Goal: Information Seeking & Learning: Learn about a topic

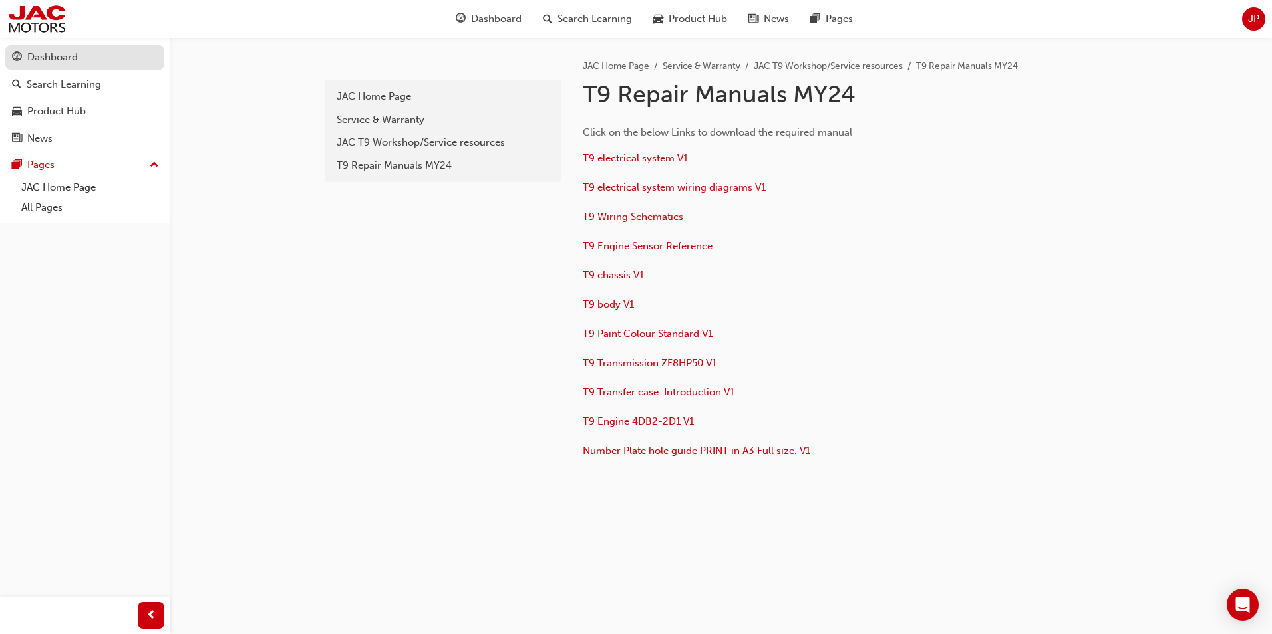
click at [46, 60] on div "Dashboard" at bounding box center [52, 57] width 51 height 15
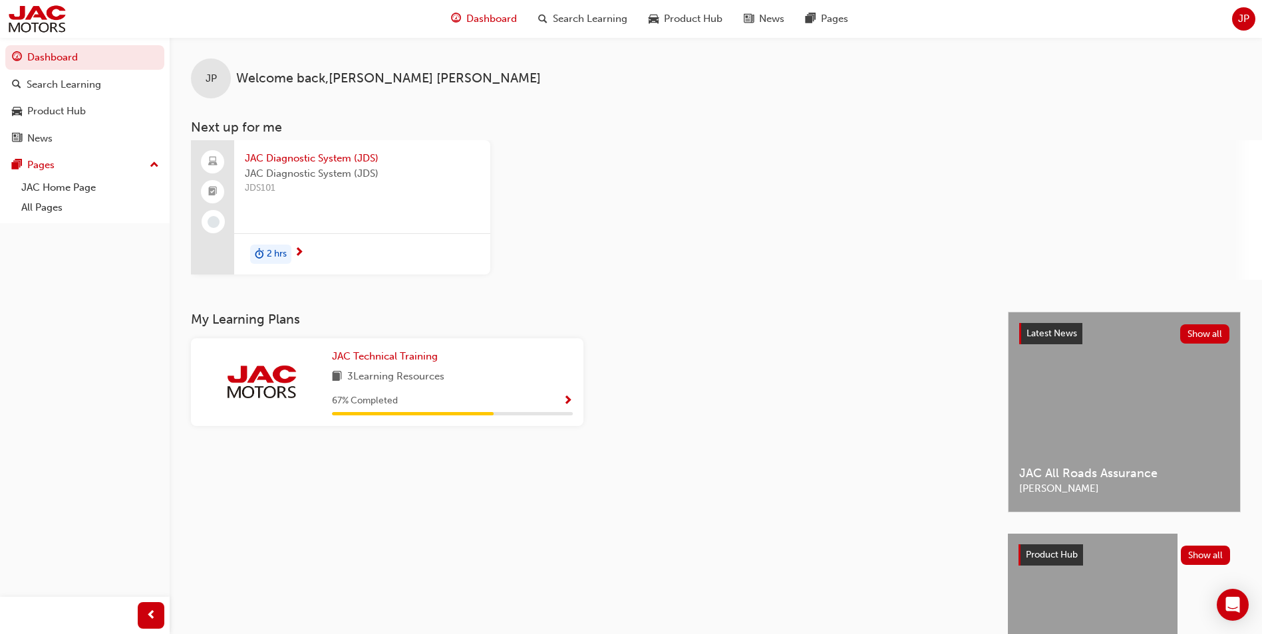
click at [567, 399] on span "Show Progress" at bounding box center [568, 402] width 10 height 12
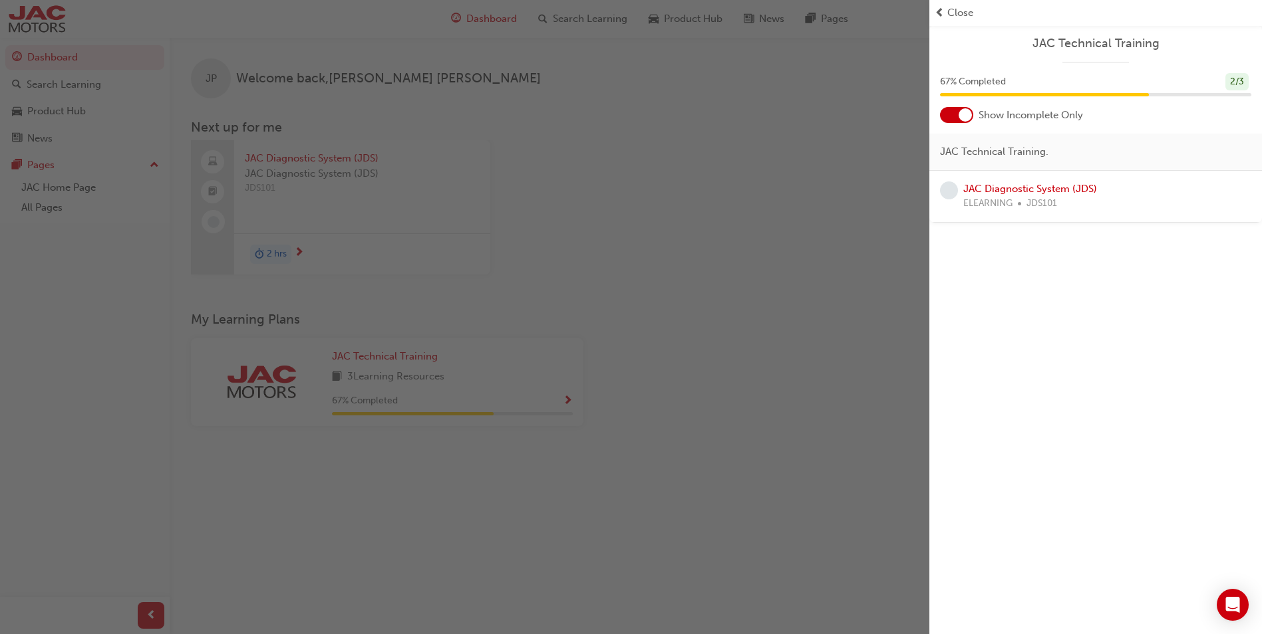
click at [563, 400] on div "button" at bounding box center [464, 317] width 929 height 634
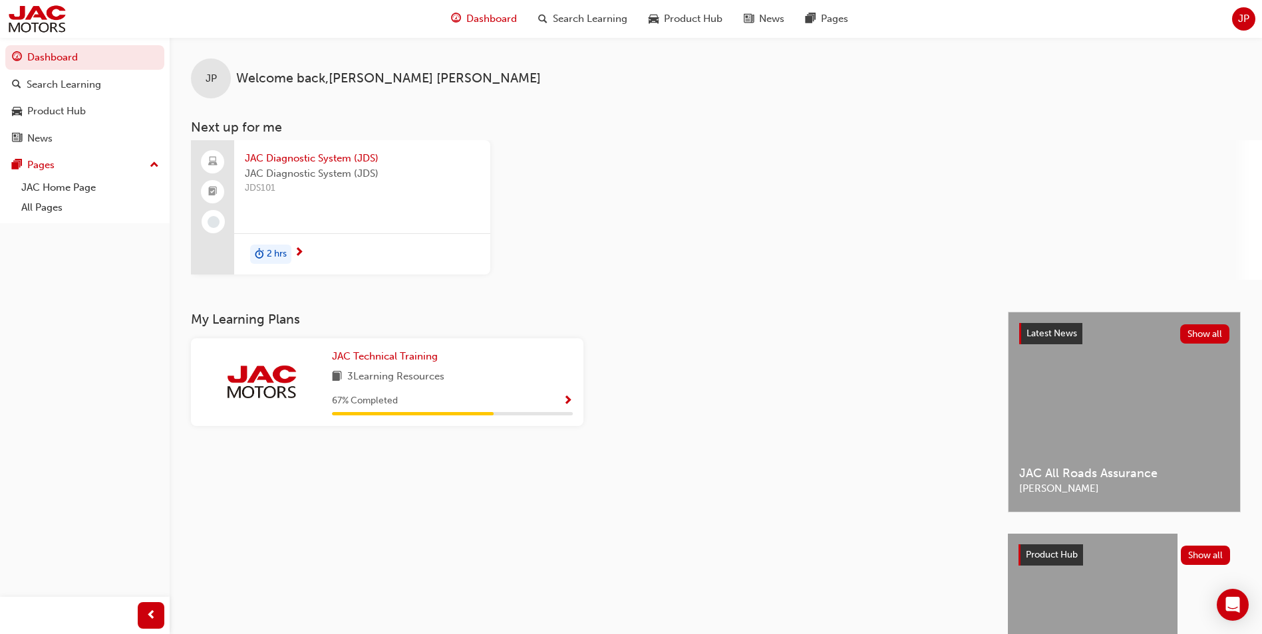
click at [369, 376] on span "3 Learning Resources" at bounding box center [395, 377] width 97 height 17
click at [363, 358] on span "JAC Technical Training" at bounding box center [385, 356] width 106 height 12
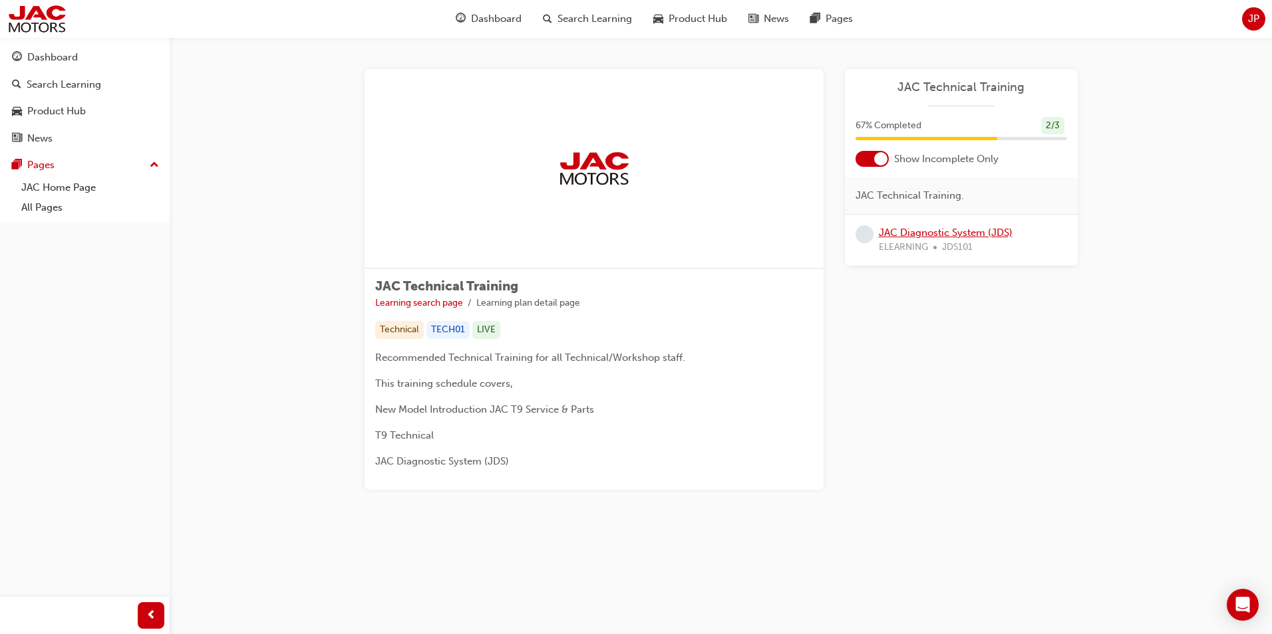
click at [920, 233] on link "JAC Diagnostic System (JDS)" at bounding box center [946, 233] width 134 height 12
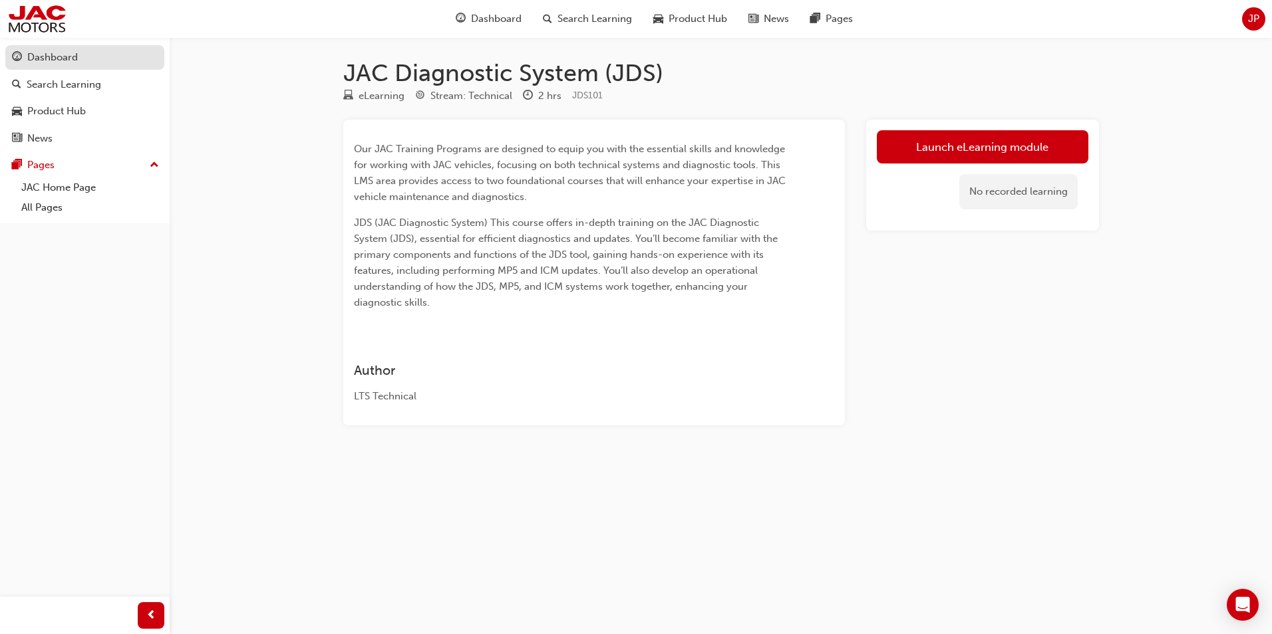
click at [55, 53] on div "Dashboard" at bounding box center [52, 57] width 51 height 15
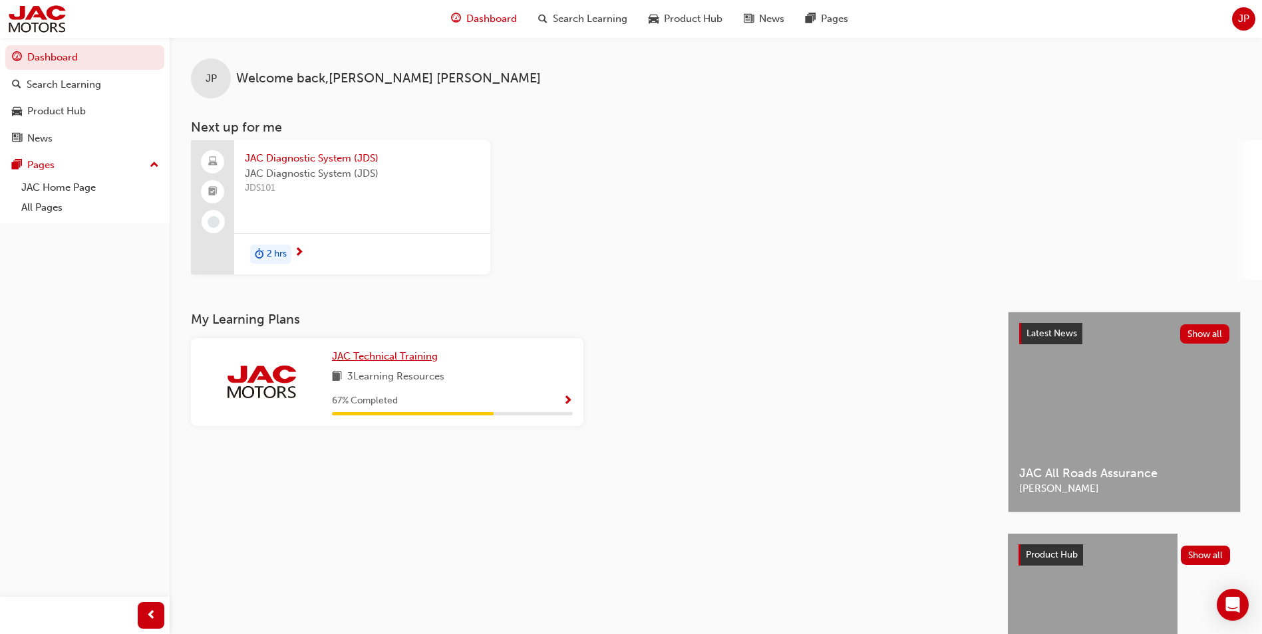
click at [372, 358] on span "JAC Technical Training" at bounding box center [385, 356] width 106 height 12
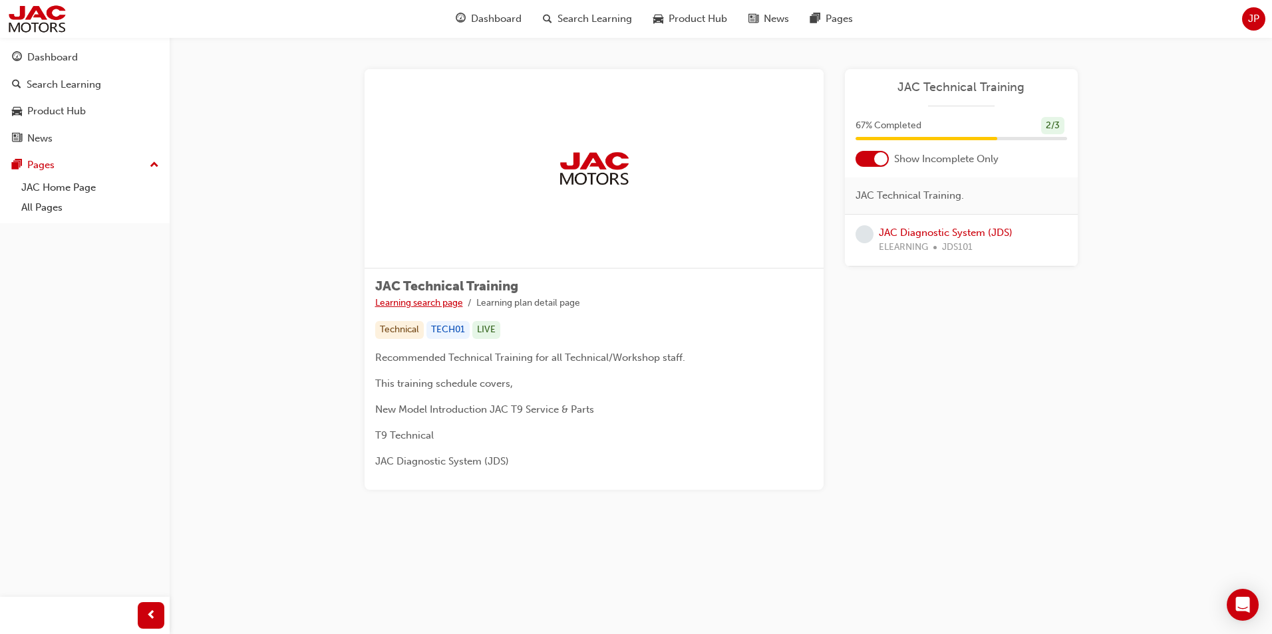
click at [433, 301] on link "Learning search page" at bounding box center [419, 302] width 88 height 11
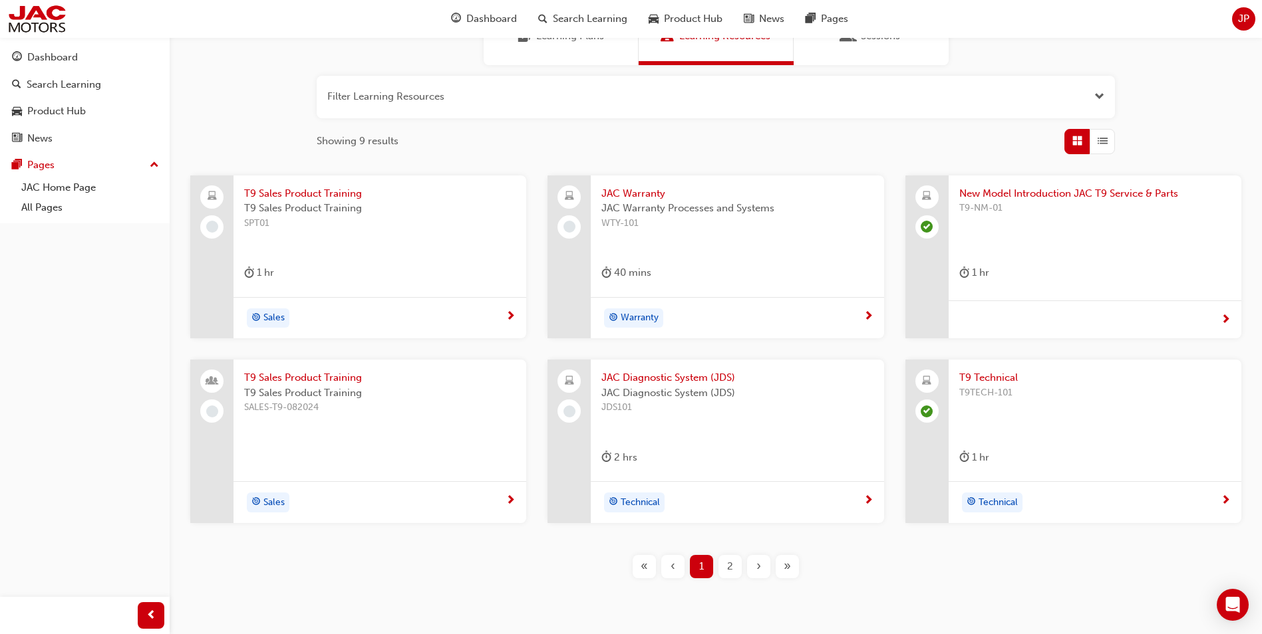
scroll to position [133, 0]
click at [732, 567] on span "2" at bounding box center [730, 566] width 6 height 15
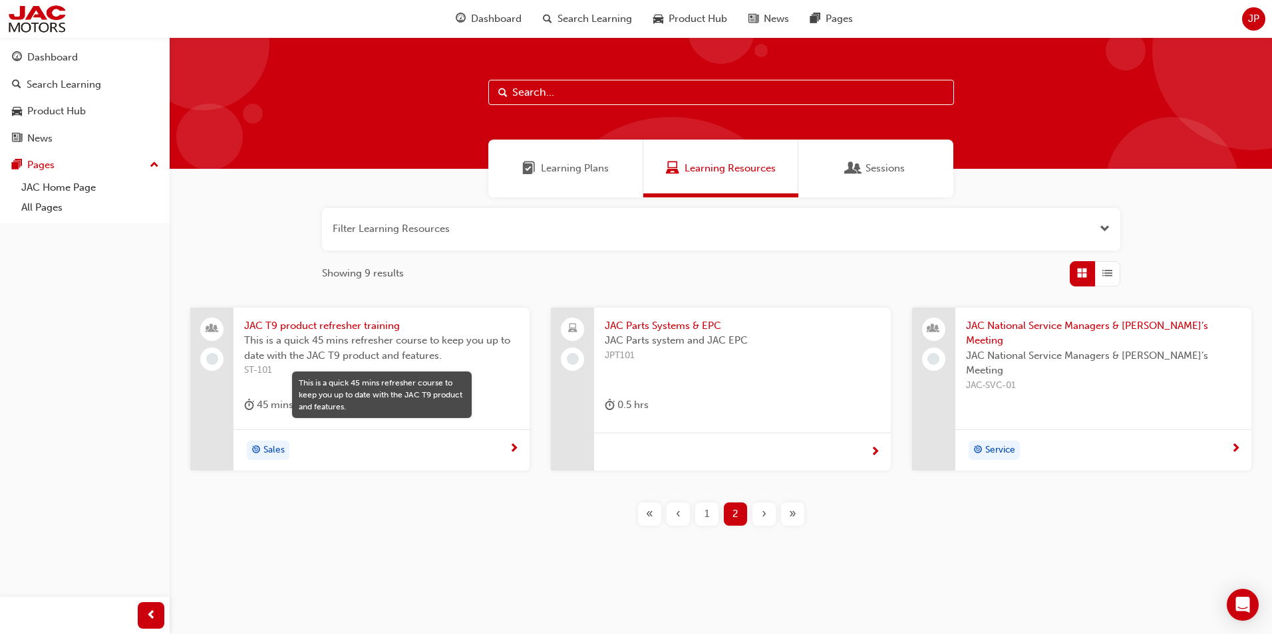
click at [1067, 325] on span "JAC National Service Managers & [PERSON_NAME]’s Meeting" at bounding box center [1103, 334] width 275 height 30
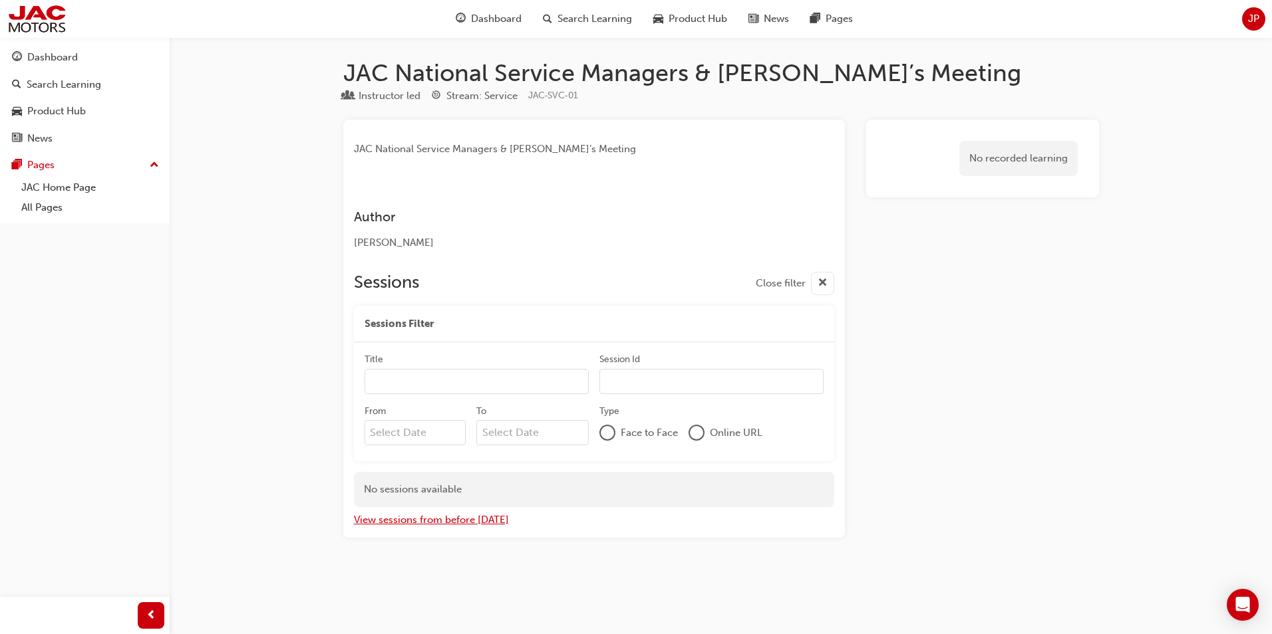
click at [440, 519] on button "View sessions from before [DATE]" at bounding box center [431, 520] width 155 height 15
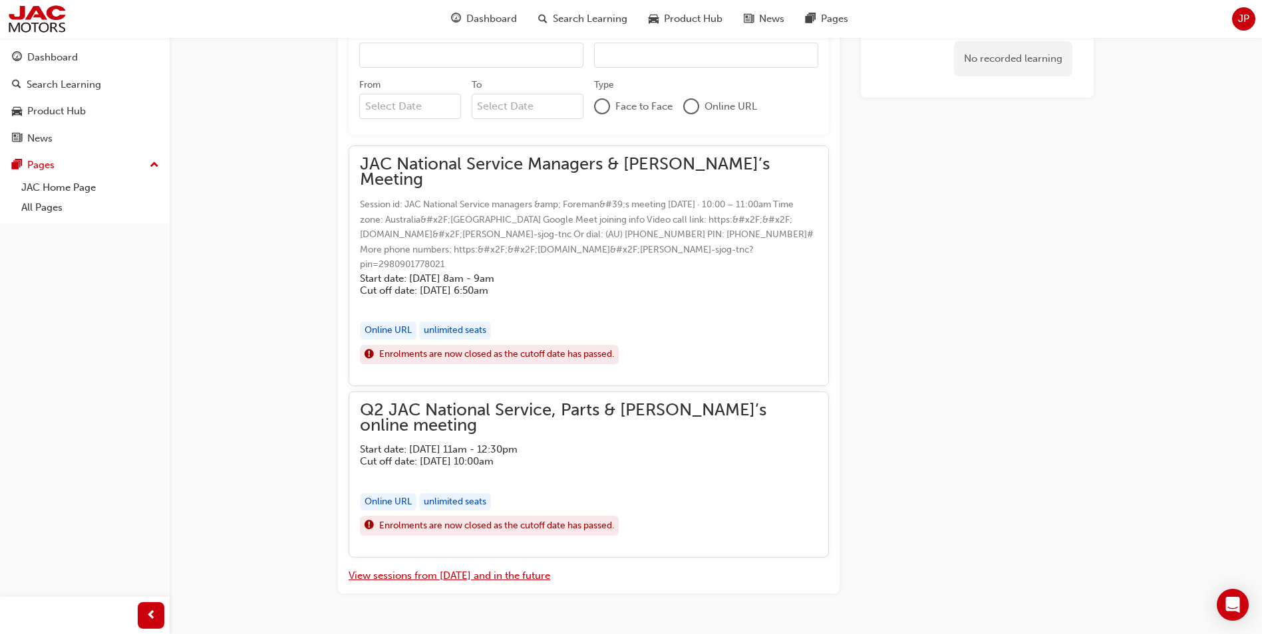
scroll to position [332, 0]
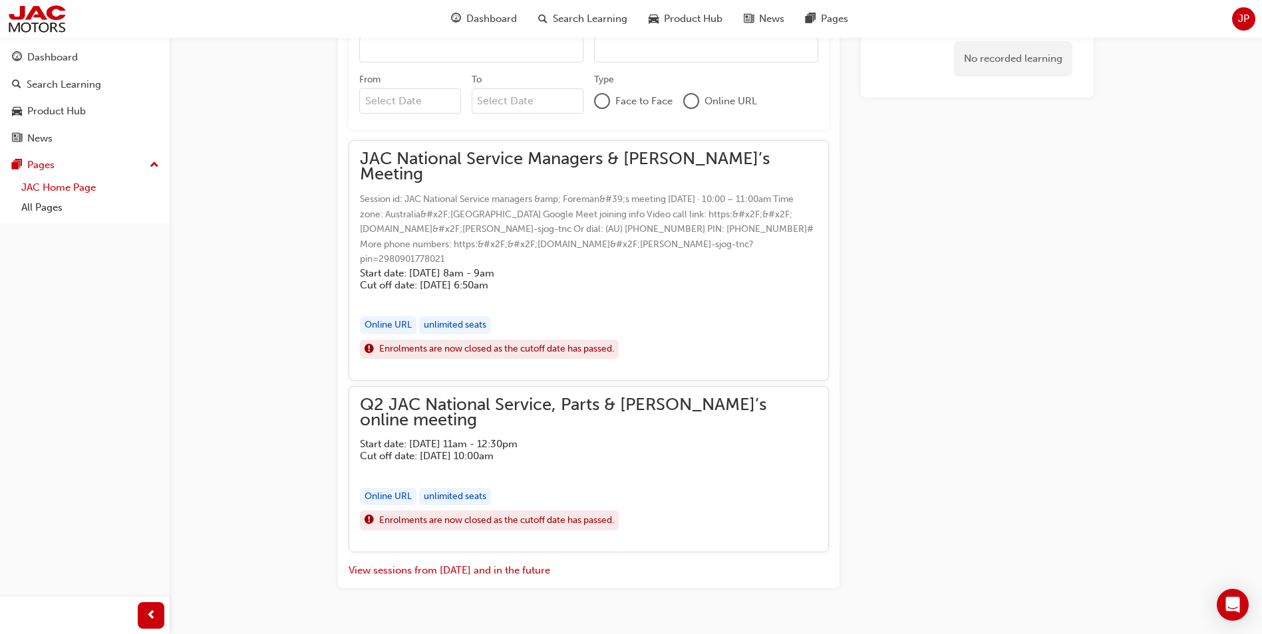
click at [52, 188] on link "JAC Home Page" at bounding box center [90, 188] width 148 height 21
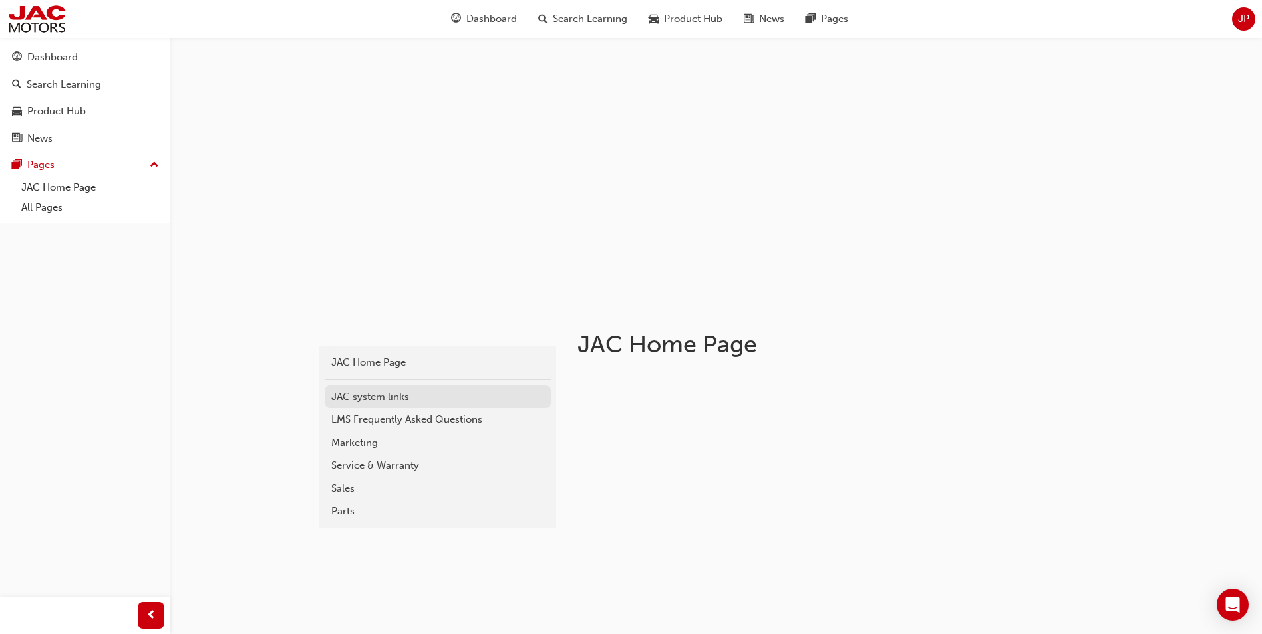
click at [351, 398] on div "JAC system links" at bounding box center [437, 397] width 213 height 15
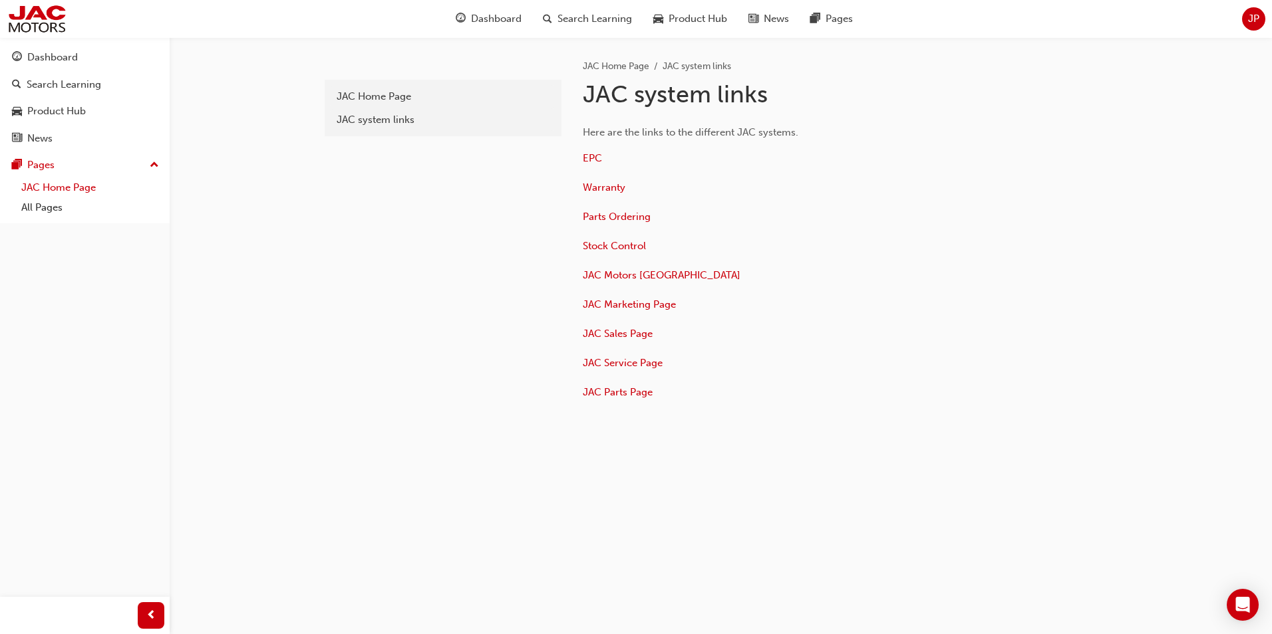
click at [55, 185] on link "JAC Home Page" at bounding box center [90, 188] width 148 height 21
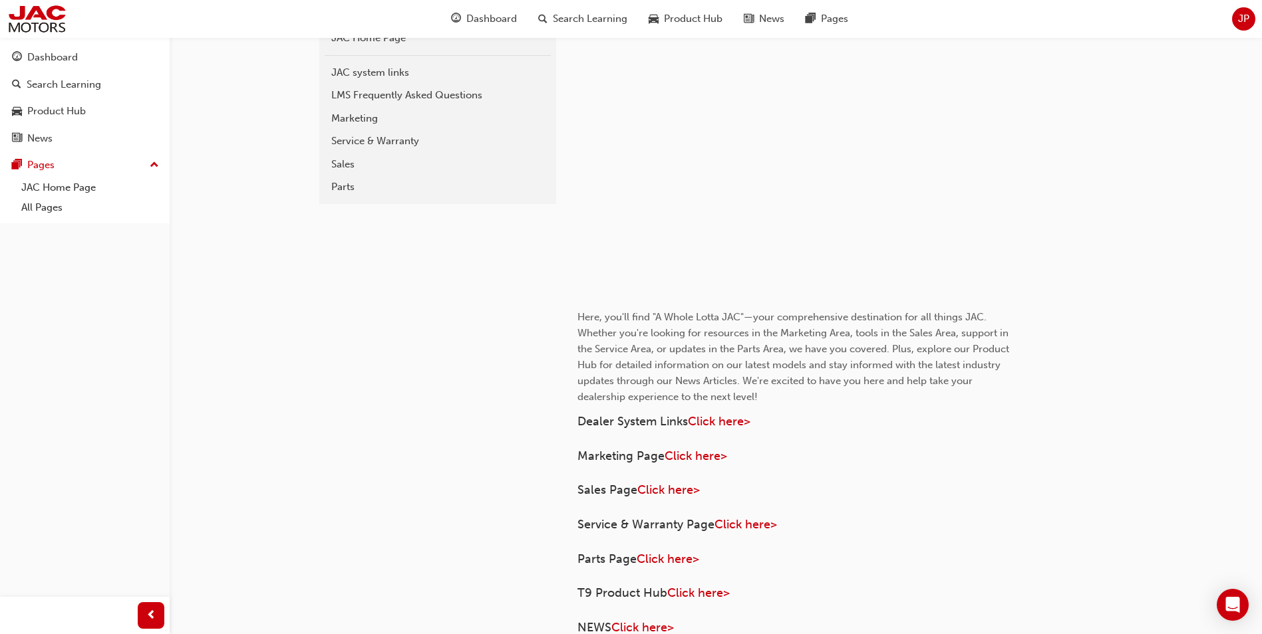
scroll to position [266, 0]
